Goal: Information Seeking & Learning: Learn about a topic

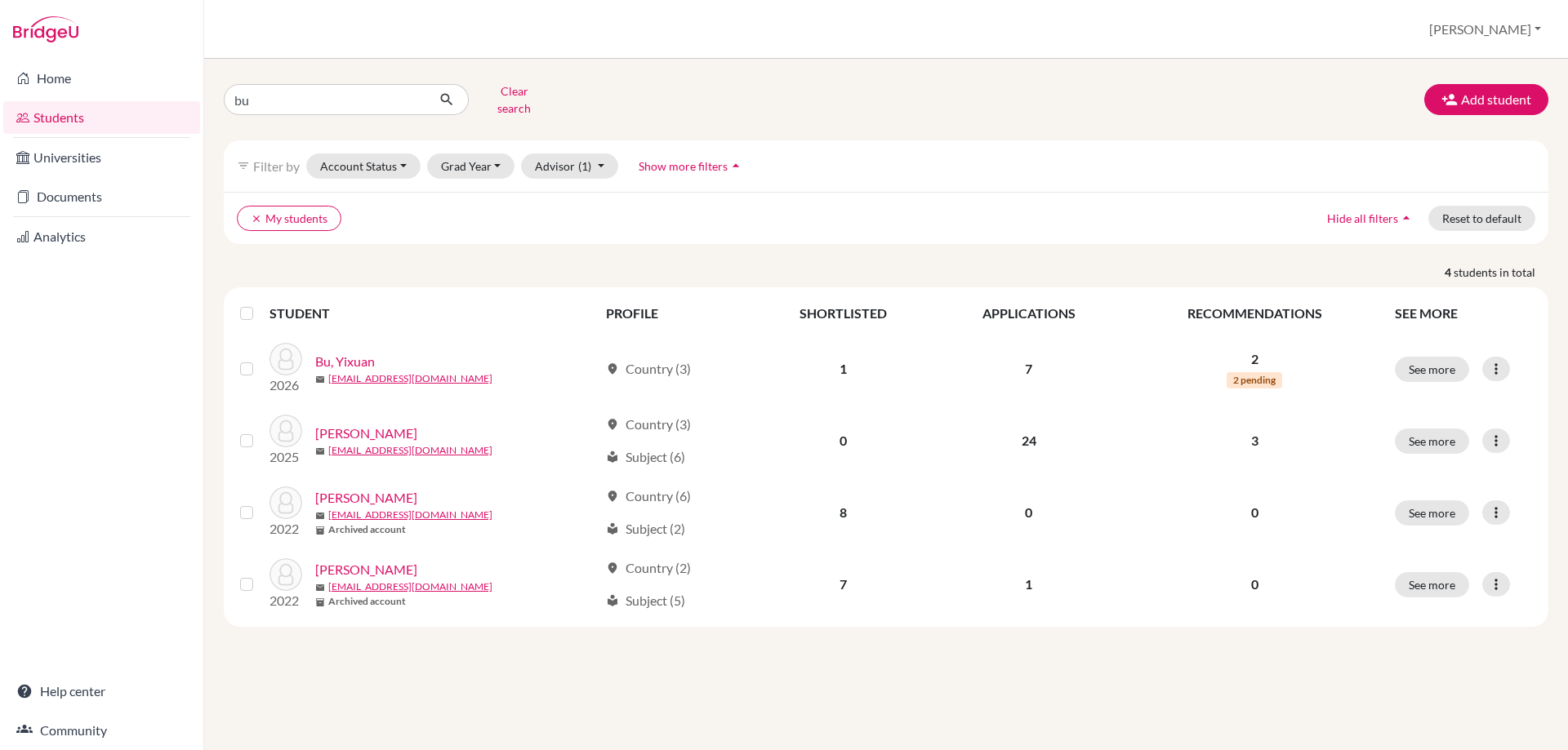
click at [79, 195] on link "Documents" at bounding box center [101, 196] width 196 height 33
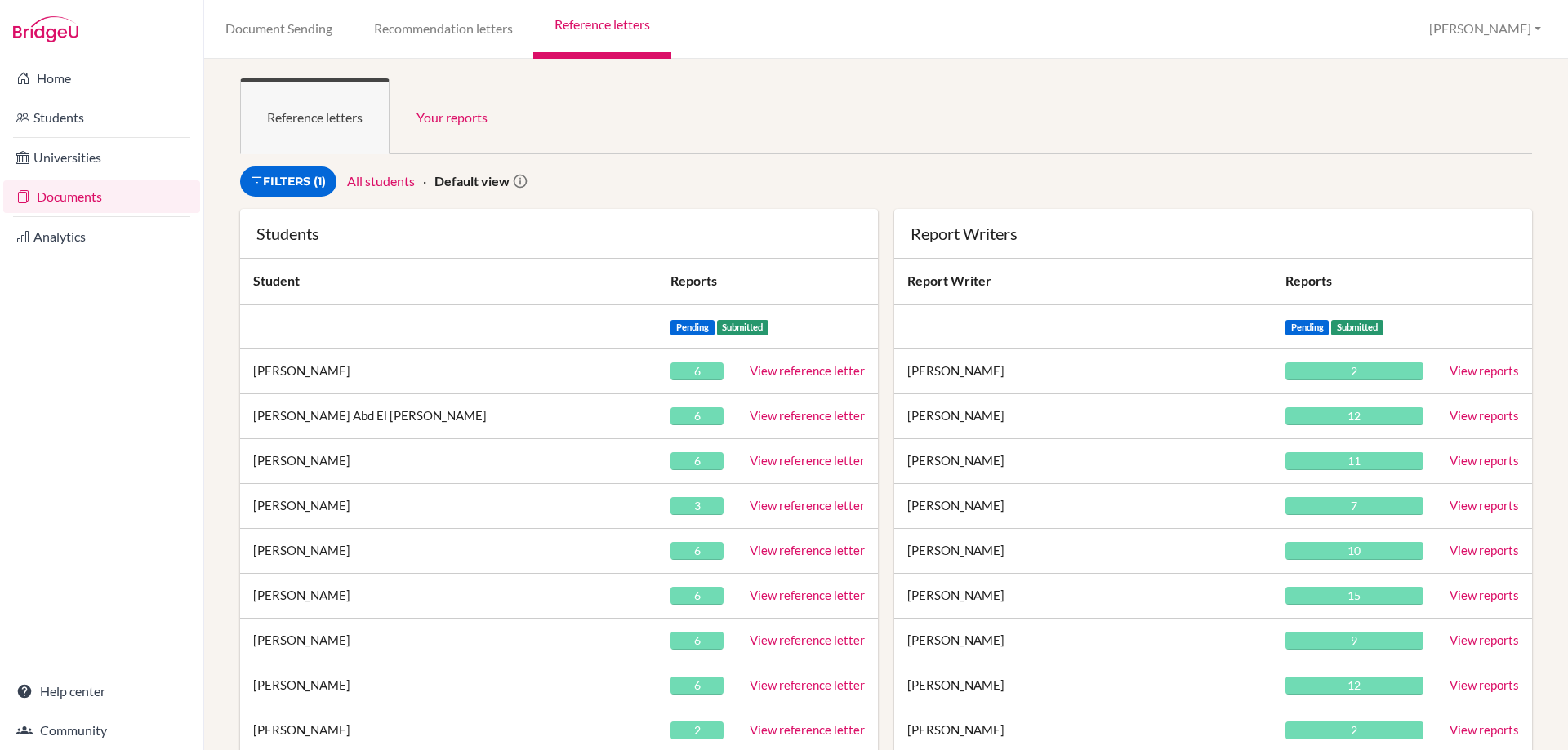
click at [709, 98] on ul "Reference letters Your reports" at bounding box center [886, 116] width 1292 height 76
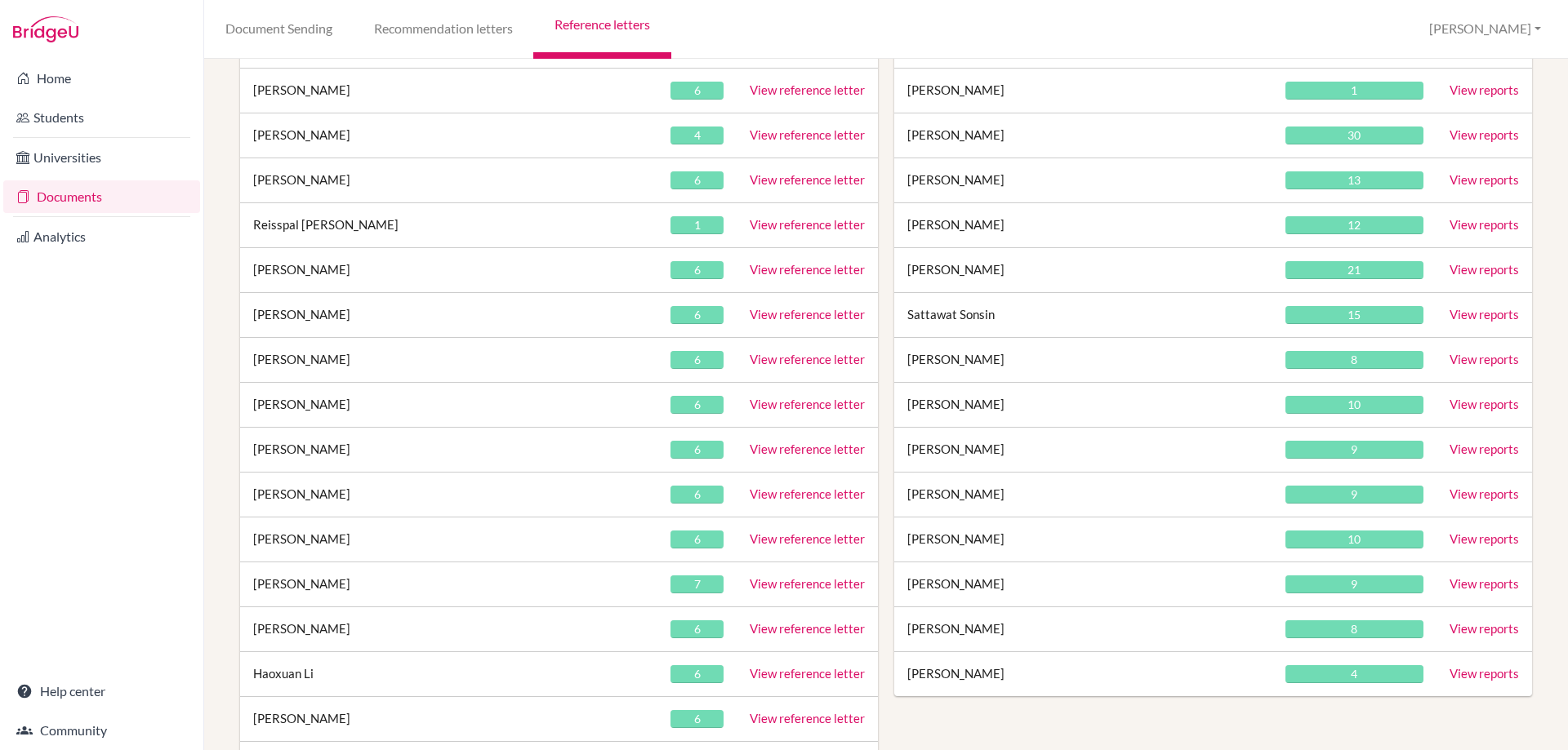
click at [805, 408] on link "View reference letter" at bounding box center [807, 404] width 116 height 15
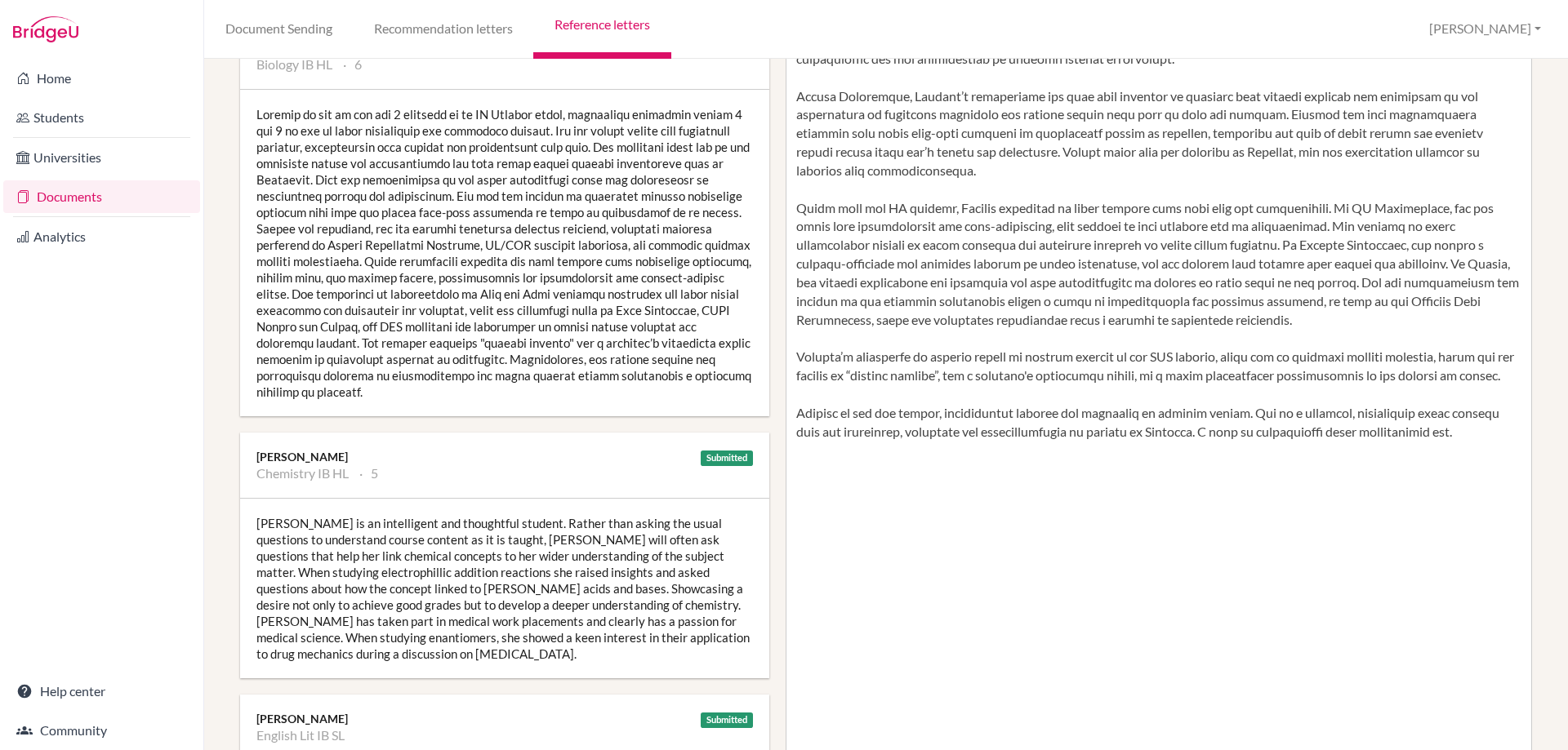
scroll to position [245, 0]
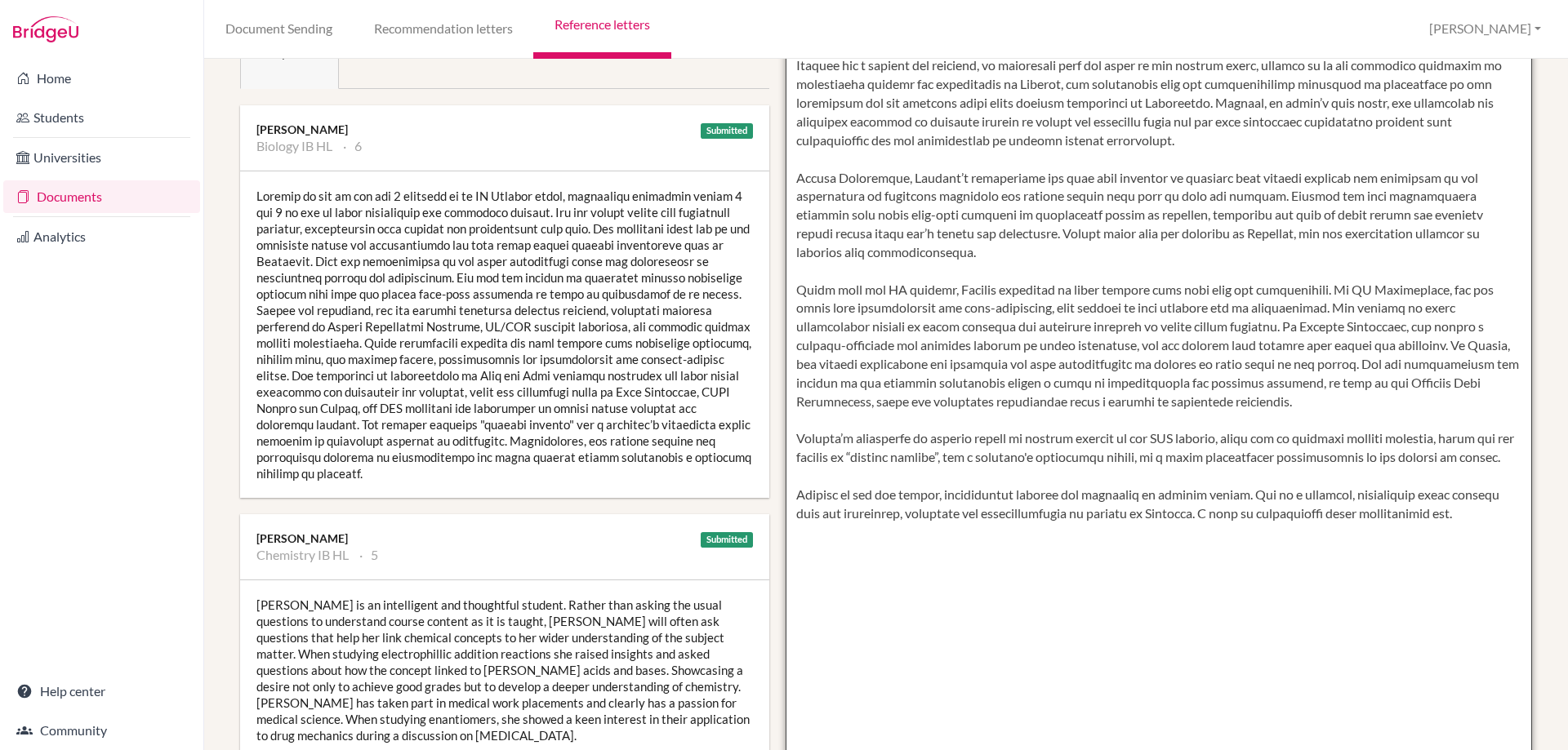
click at [932, 311] on textarea at bounding box center [1159, 393] width 748 height 944
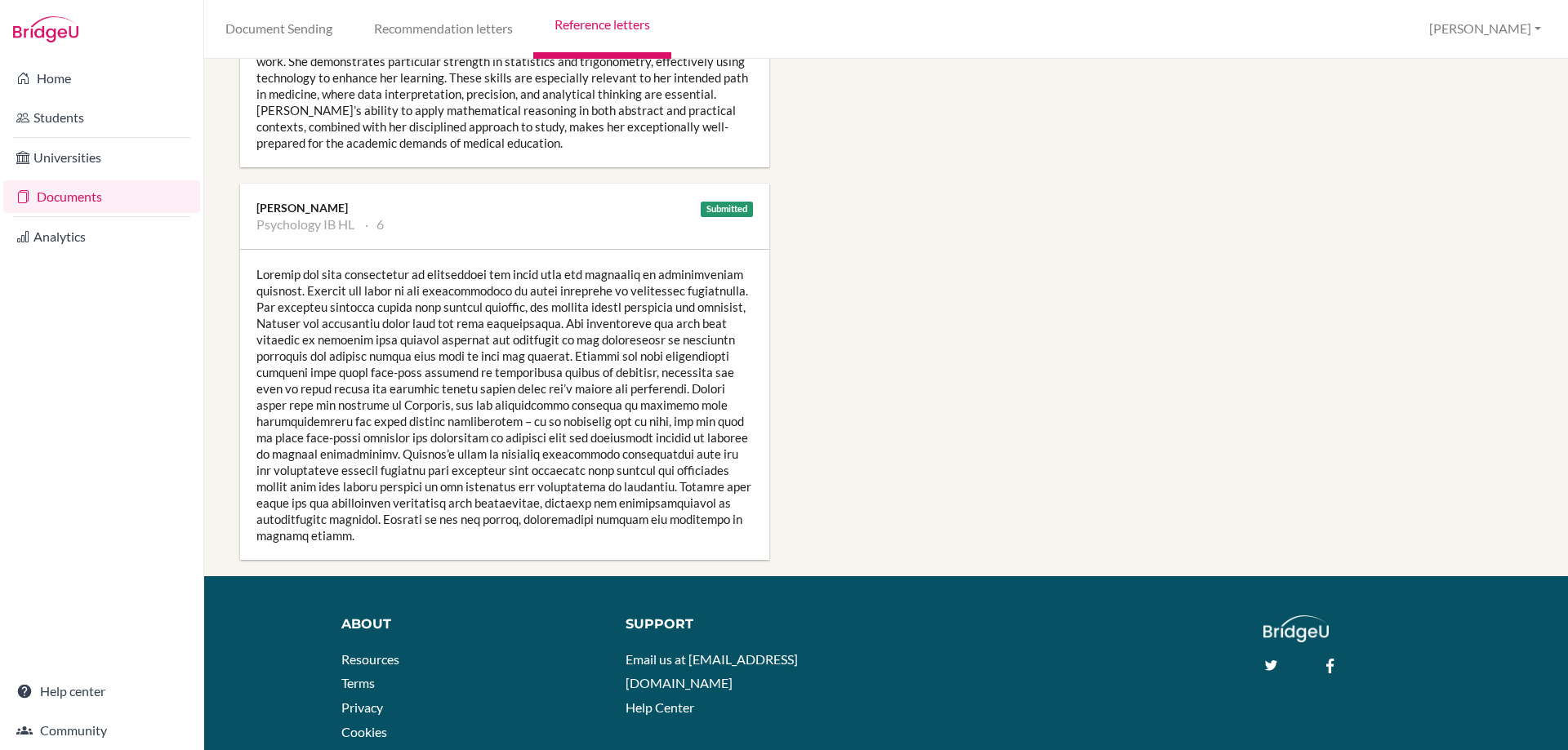
scroll to position [92, 0]
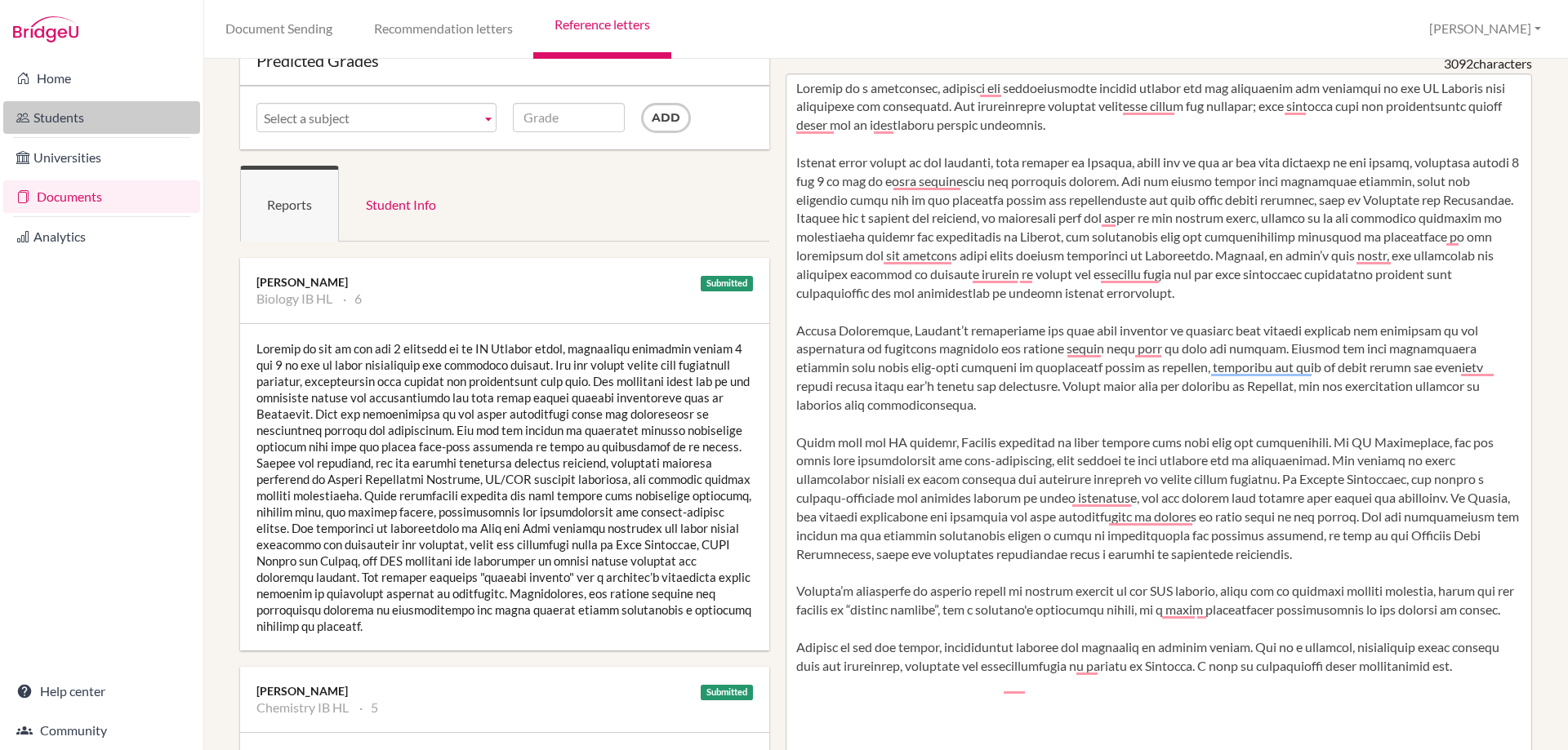
click at [87, 120] on link "Students" at bounding box center [101, 117] width 196 height 33
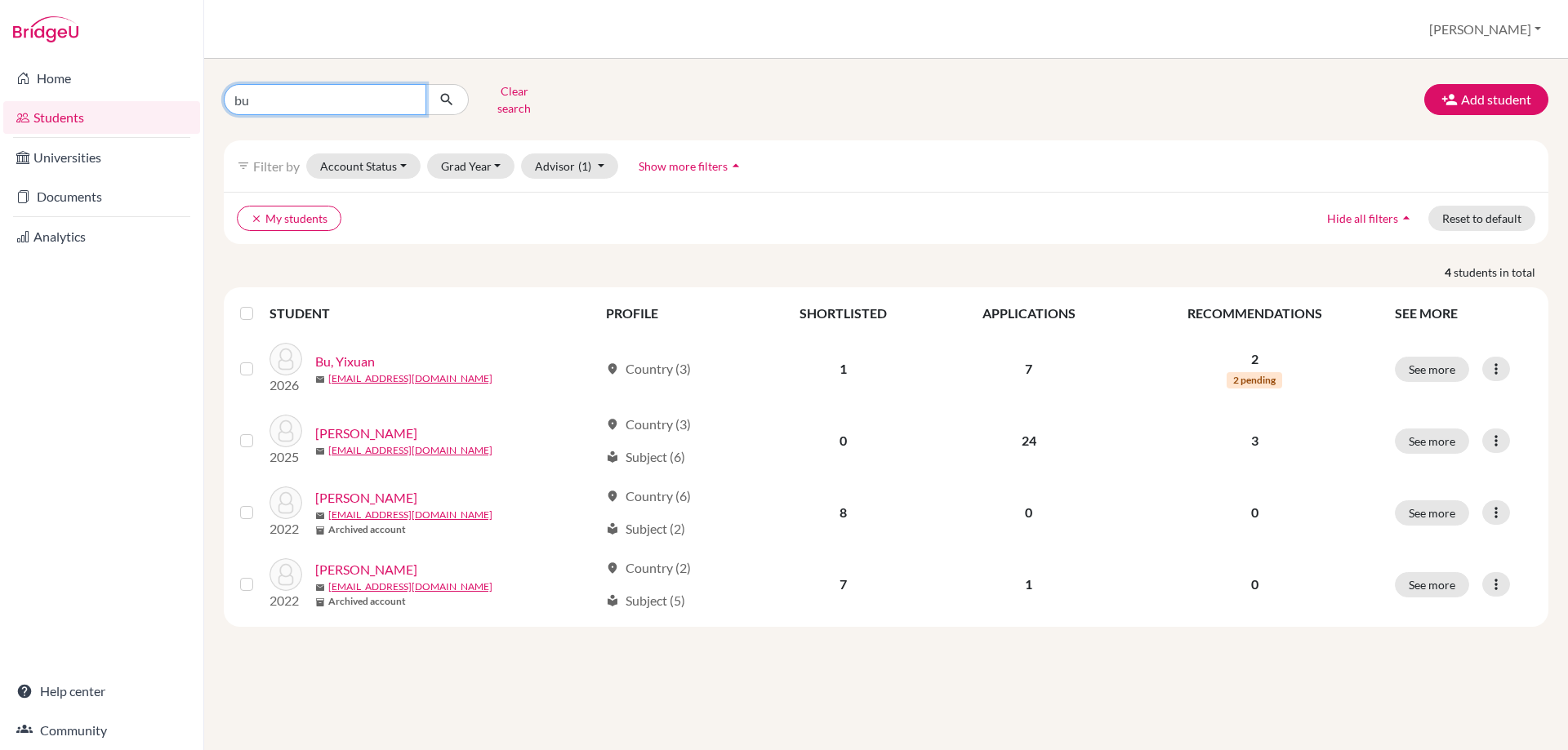
drag, startPoint x: 312, startPoint y: 88, endPoint x: 220, endPoint y: 84, distance: 92.1
click at [220, 84] on div "bu Clear search" at bounding box center [436, 100] width 450 height 43
type input "[PERSON_NAME]"
click button "submit" at bounding box center [447, 100] width 44 height 31
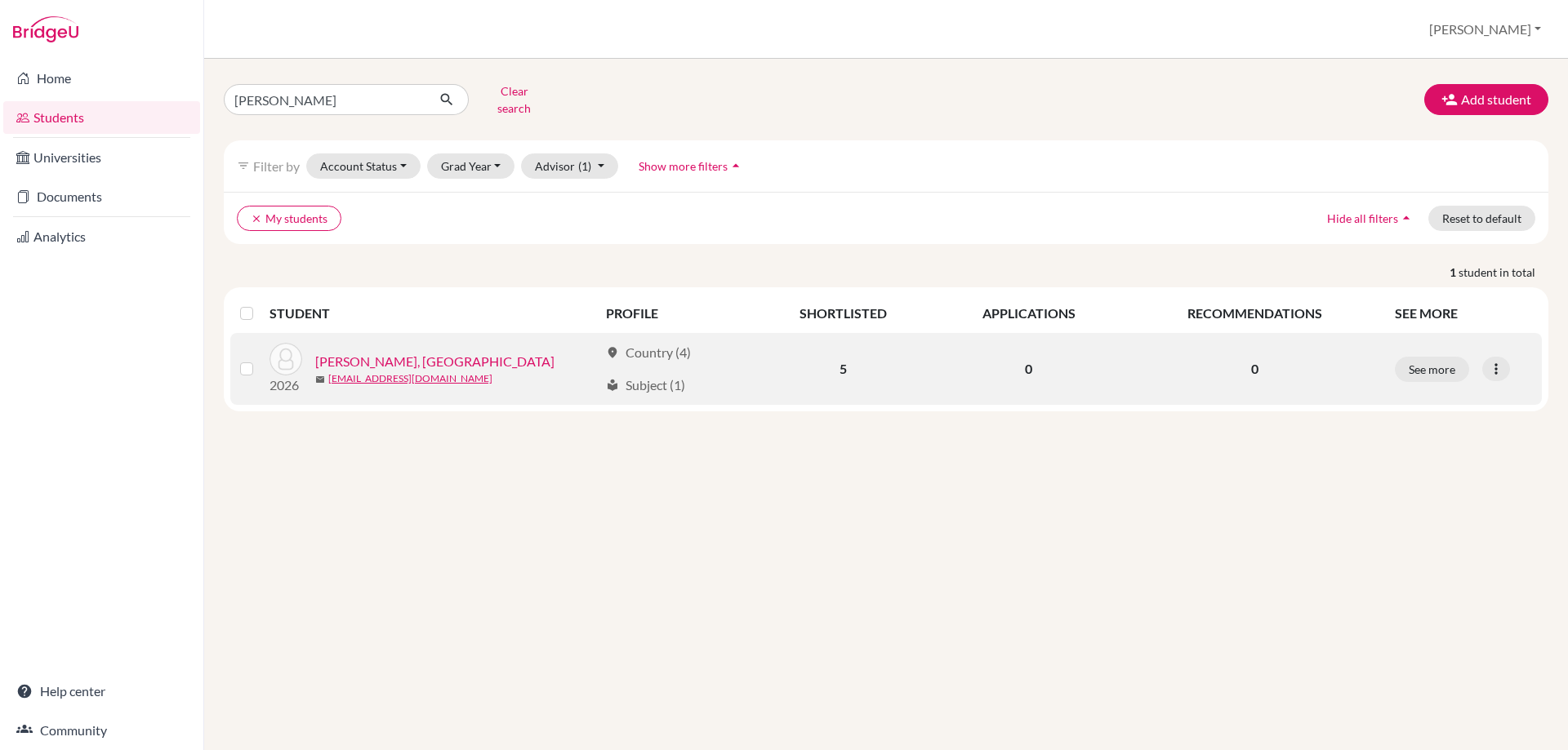
click at [362, 352] on link "[PERSON_NAME], [GEOGRAPHIC_DATA]" at bounding box center [435, 362] width 239 height 20
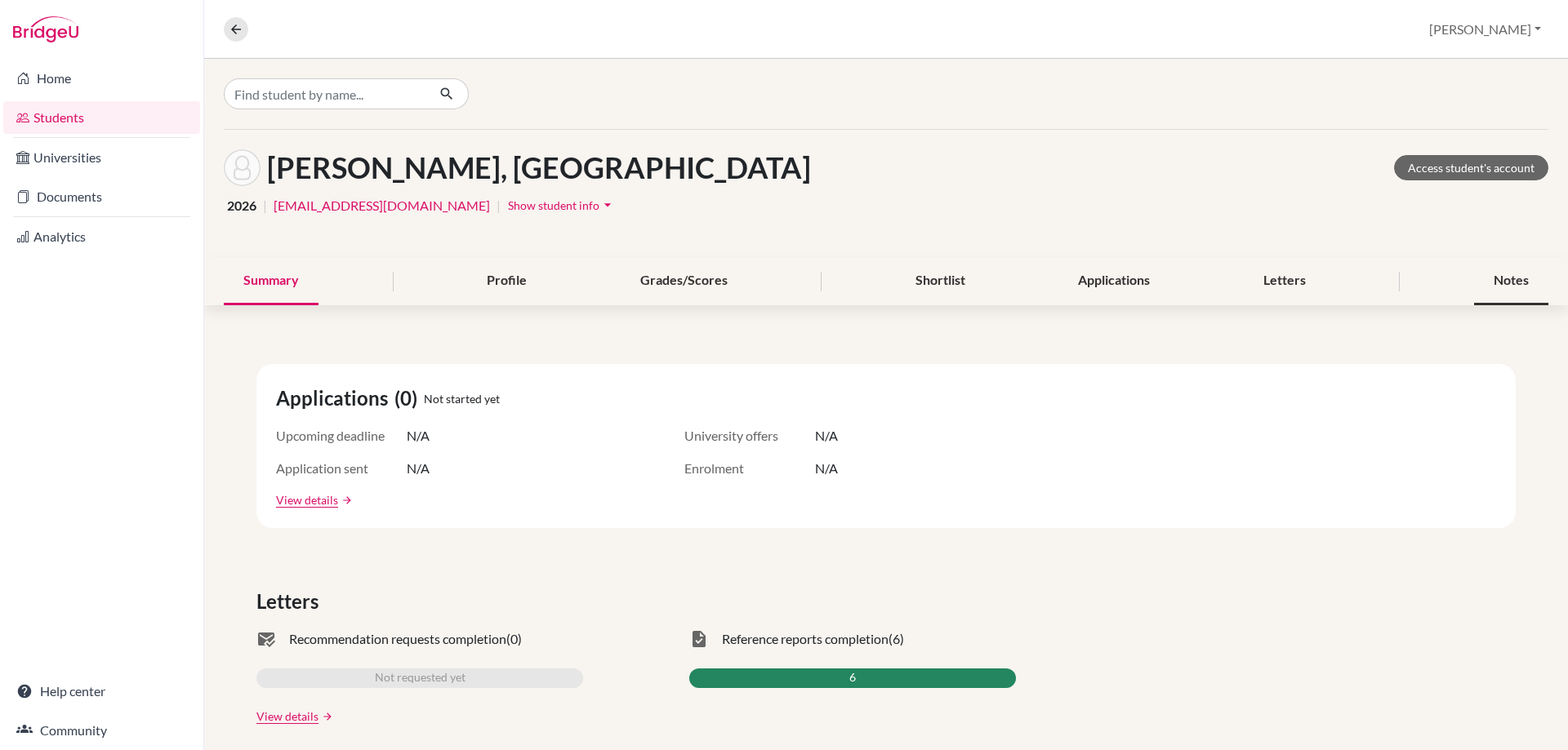
click at [1508, 291] on div "Notes" at bounding box center [1511, 281] width 75 height 48
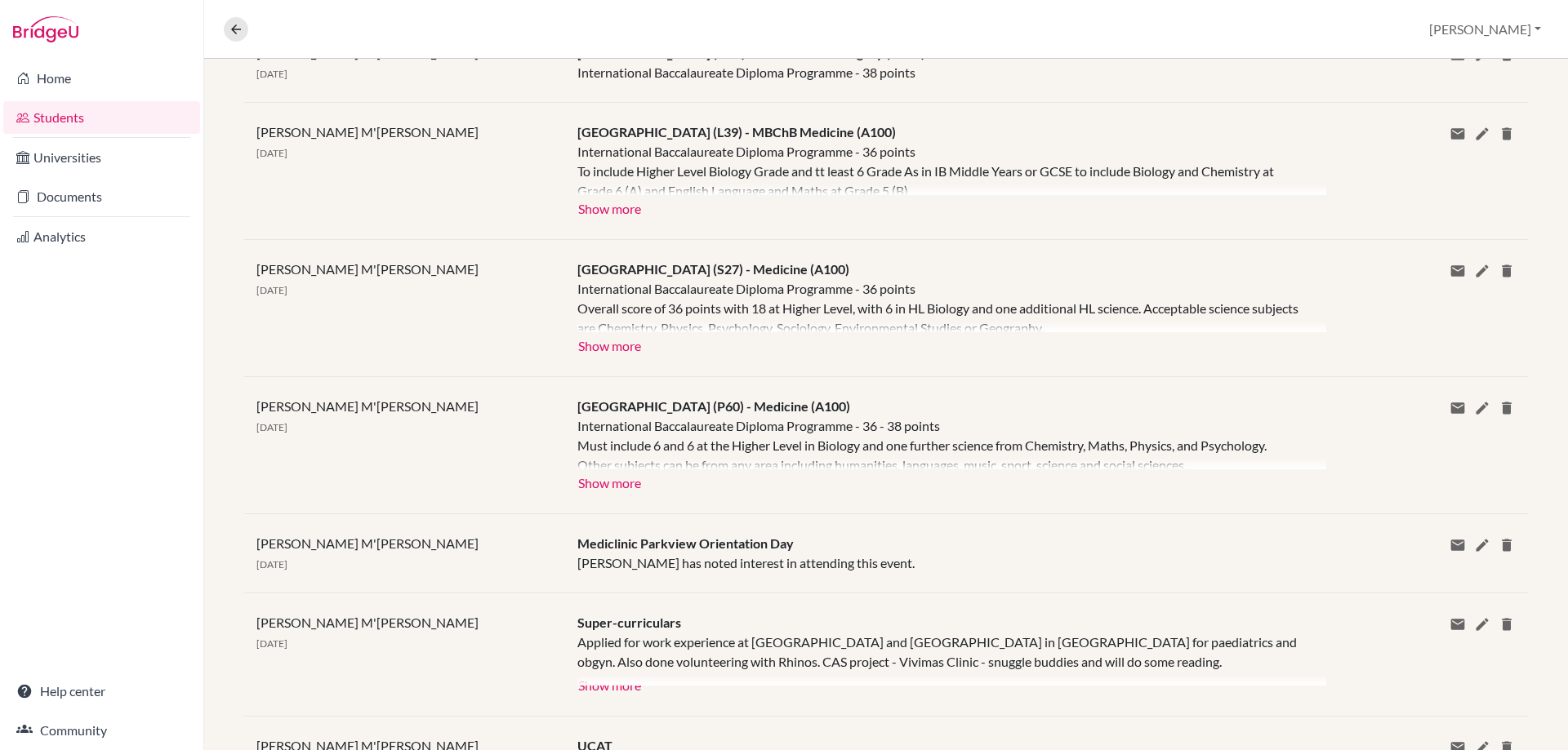
scroll to position [490, 0]
click at [628, 485] on button "Show more" at bounding box center [610, 481] width 65 height 25
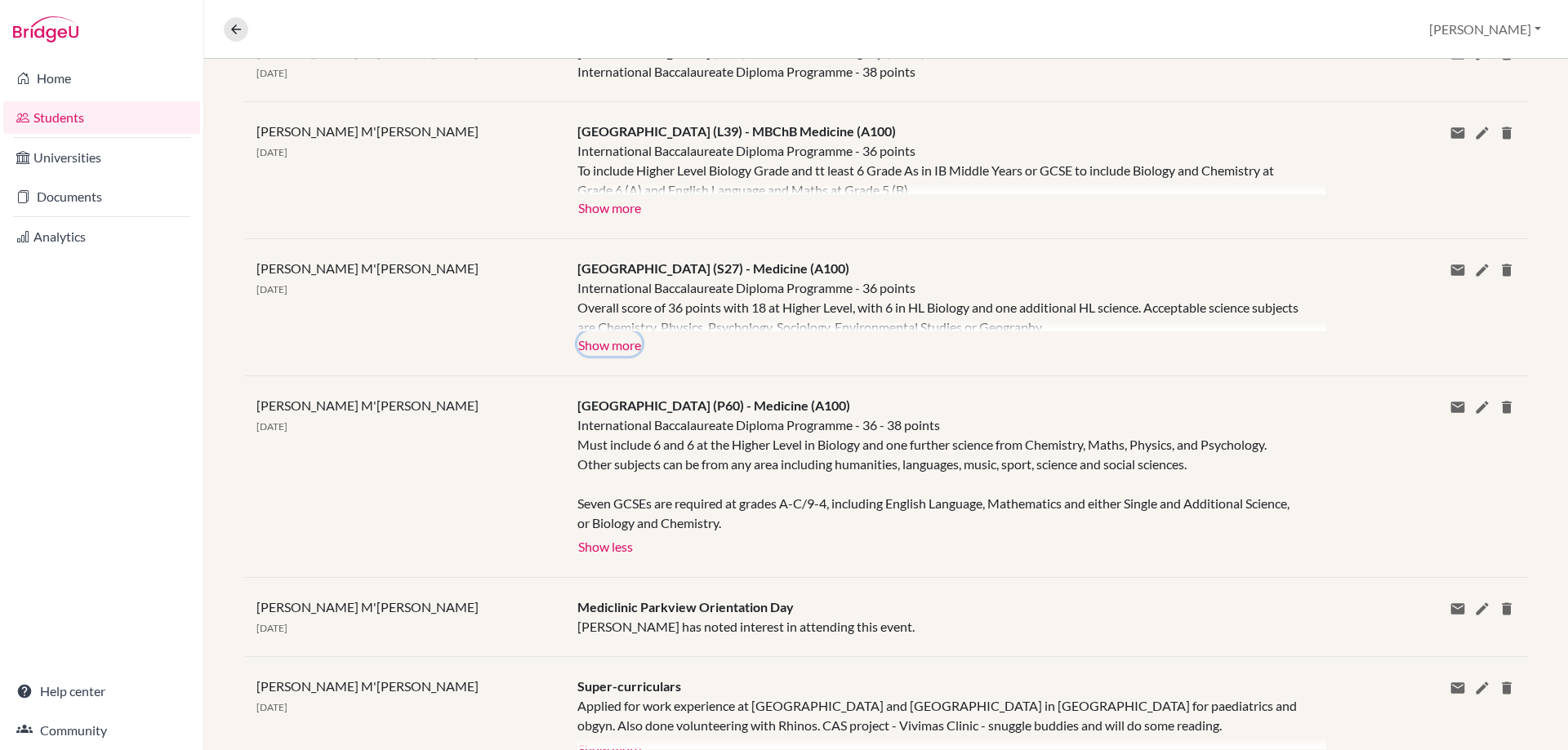
click at [592, 344] on button "Show more" at bounding box center [610, 344] width 65 height 25
